Goal: Navigation & Orientation: Find specific page/section

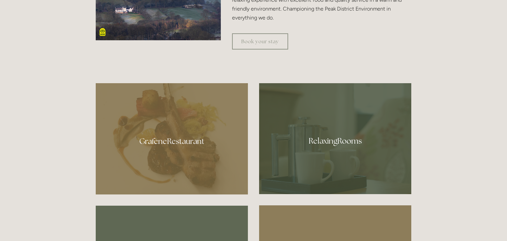
scroll to position [321, 0]
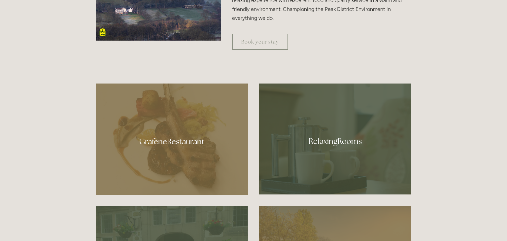
click at [338, 142] on div at bounding box center [335, 138] width 152 height 111
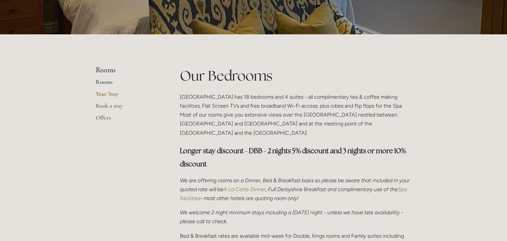
scroll to position [103, 0]
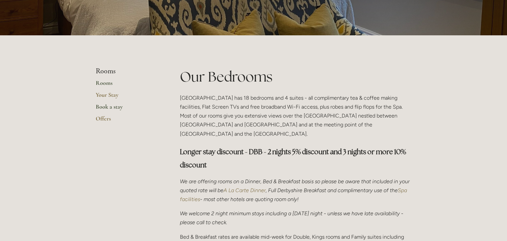
click at [118, 107] on link "Book a stay" at bounding box center [127, 109] width 63 height 12
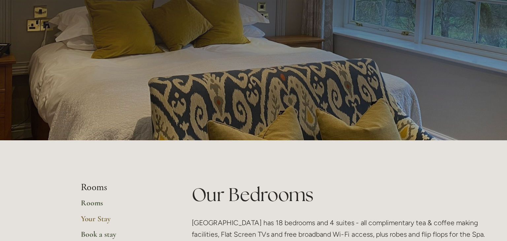
scroll to position [0, 0]
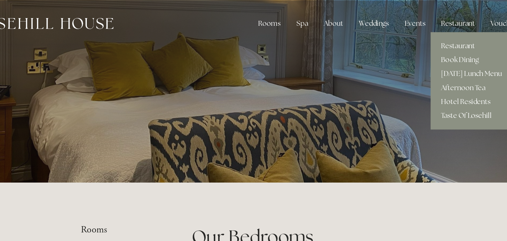
click at [378, 20] on div "Restaurant" at bounding box center [382, 17] width 36 height 13
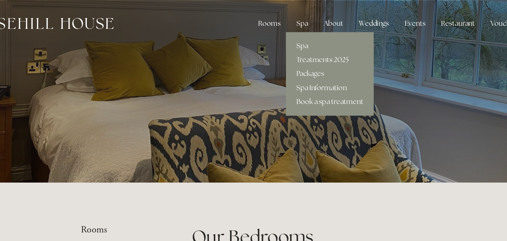
click at [268, 17] on div "Spa" at bounding box center [263, 17] width 19 height 13
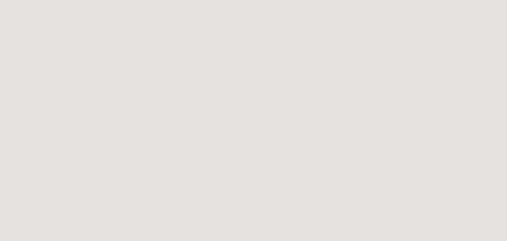
scroll to position [471, 0]
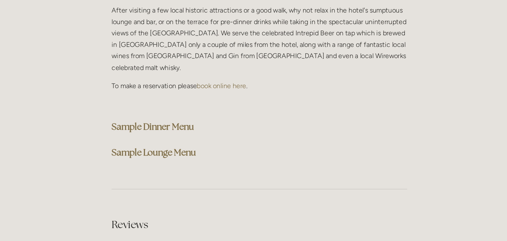
scroll to position [1697, 0]
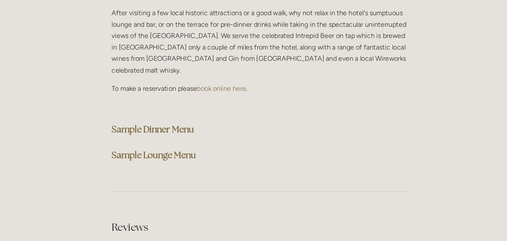
click at [209, 97] on strong "Sample Dinner Menu" at bounding box center [212, 101] width 64 height 9
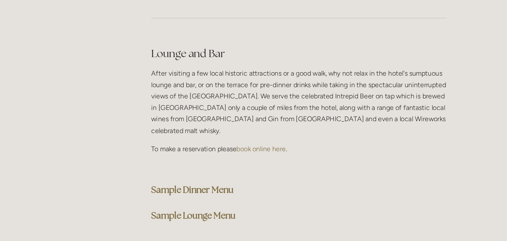
scroll to position [1598, 0]
click at [226, 196] on strong "Sample Dinner Menu" at bounding box center [212, 200] width 64 height 9
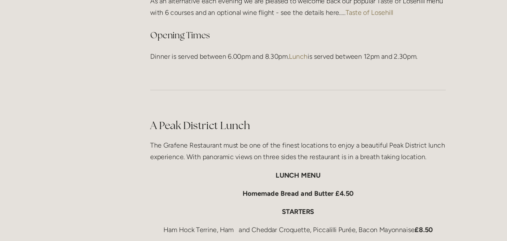
scroll to position [990, 0]
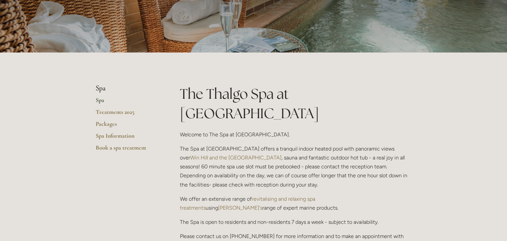
scroll to position [85, 0]
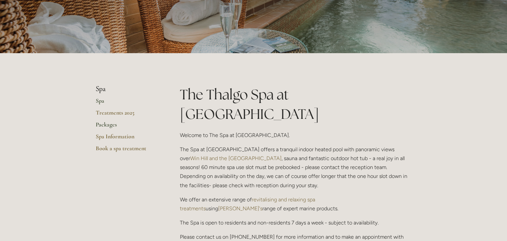
click at [111, 128] on link "Packages" at bounding box center [127, 127] width 63 height 12
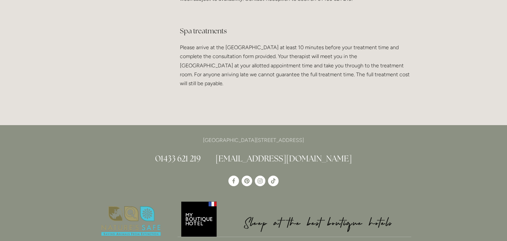
scroll to position [1325, 0]
